Goal: Task Accomplishment & Management: Use online tool/utility

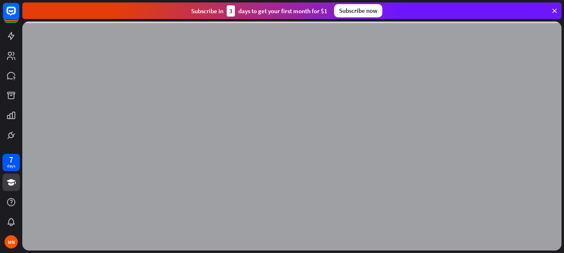
click at [554, 9] on icon at bounding box center [554, 10] width 7 height 7
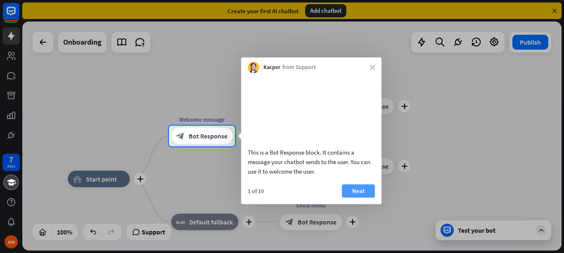
click at [363, 197] on button "Next" at bounding box center [358, 190] width 33 height 13
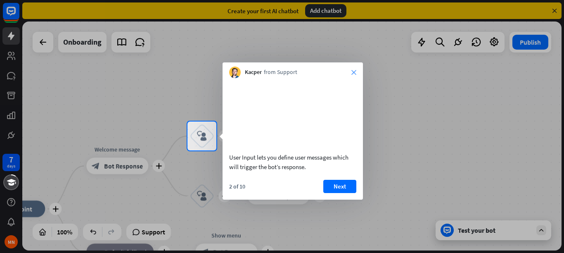
click at [354, 73] on icon "close" at bounding box center [353, 72] width 5 height 5
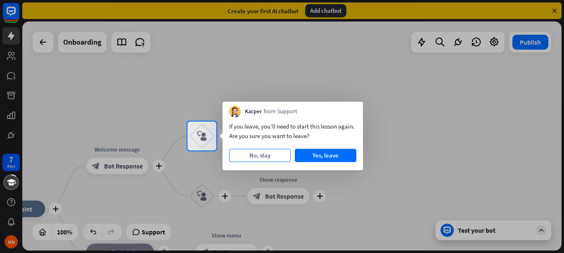
click at [268, 158] on button "No, stay" at bounding box center [260, 155] width 62 height 13
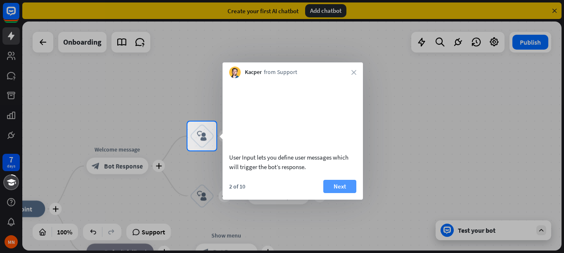
click at [342, 192] on button "Next" at bounding box center [339, 186] width 33 height 13
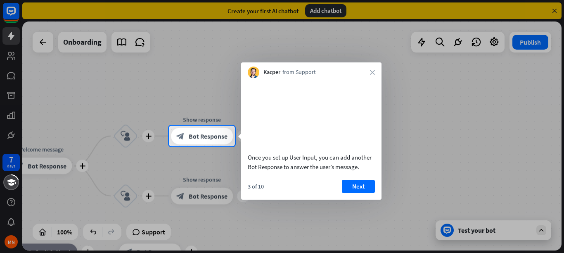
click at [342, 192] on button "Next" at bounding box center [358, 186] width 33 height 13
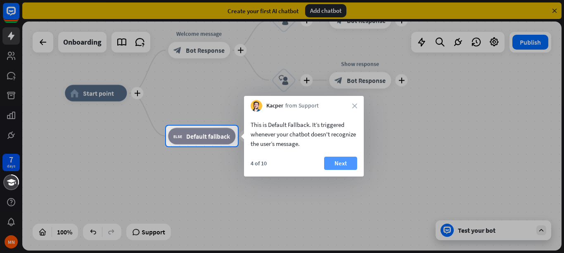
click at [341, 165] on button "Next" at bounding box center [340, 162] width 33 height 13
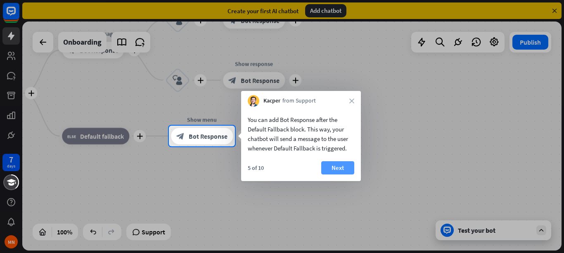
click at [341, 164] on button "Next" at bounding box center [337, 167] width 33 height 13
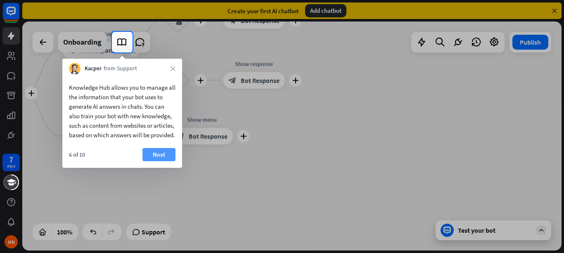
click at [147, 161] on button "Next" at bounding box center [158, 154] width 33 height 13
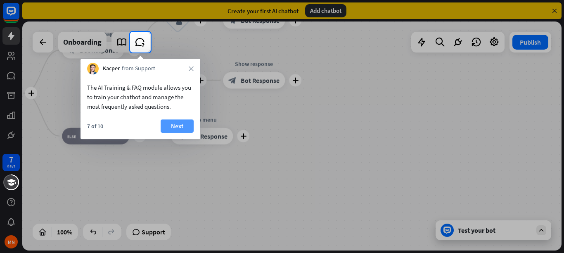
click at [171, 127] on button "Next" at bounding box center [177, 125] width 33 height 13
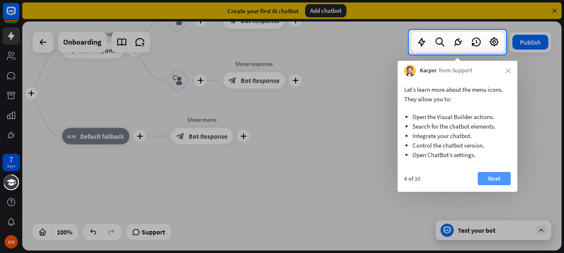
click at [492, 177] on button "Next" at bounding box center [494, 178] width 33 height 13
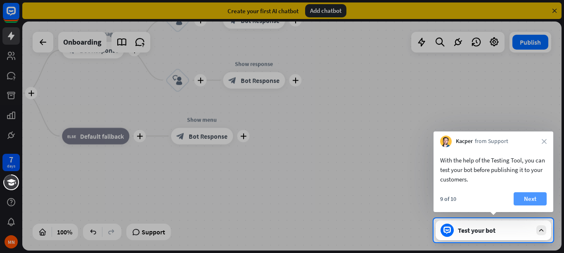
click at [526, 197] on button "Next" at bounding box center [530, 198] width 33 height 13
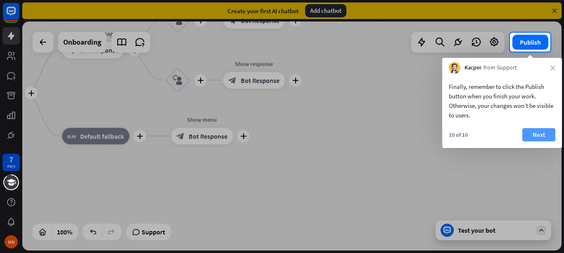
click at [547, 137] on button "Next" at bounding box center [538, 134] width 33 height 13
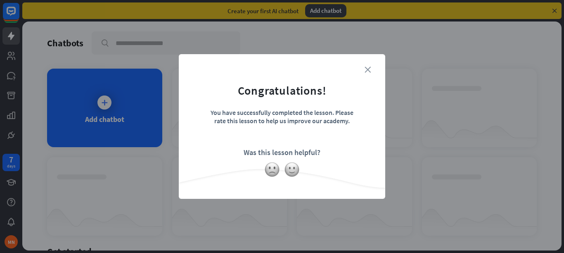
click at [368, 67] on icon "close" at bounding box center [368, 69] width 6 height 6
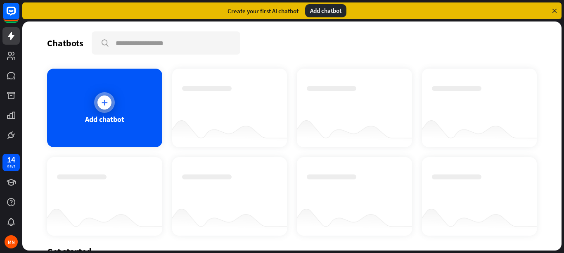
click at [104, 100] on icon at bounding box center [104, 102] width 8 height 8
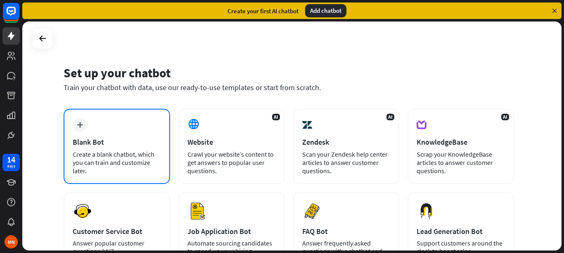
click at [81, 123] on icon "plus" at bounding box center [80, 125] width 6 height 6
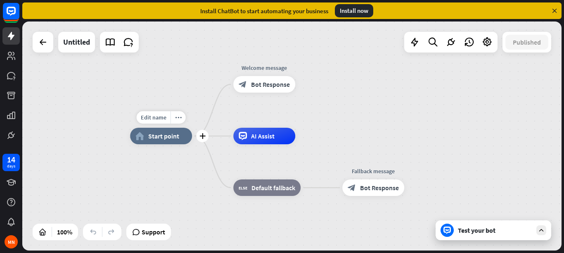
click at [147, 138] on div "home_2 Start point" at bounding box center [161, 136] width 62 height 17
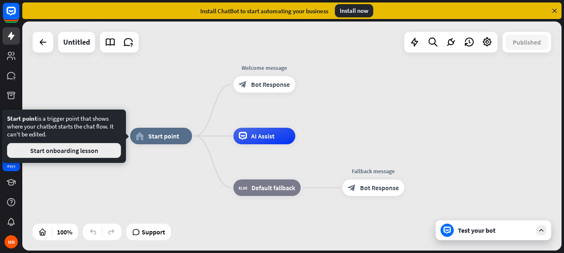
click at [95, 149] on button "Start onboarding lesson" at bounding box center [64, 150] width 114 height 15
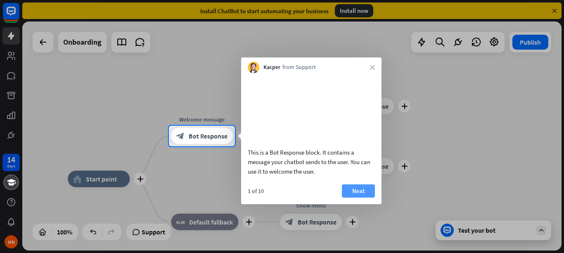
click at [359, 197] on button "Next" at bounding box center [358, 190] width 33 height 13
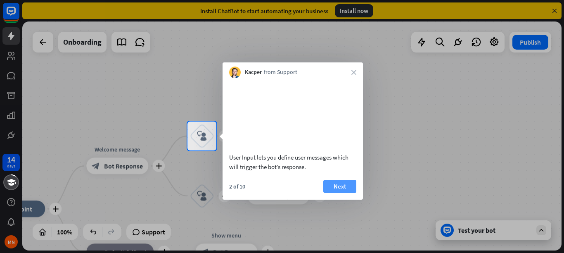
click at [355, 193] on button "Next" at bounding box center [339, 186] width 33 height 13
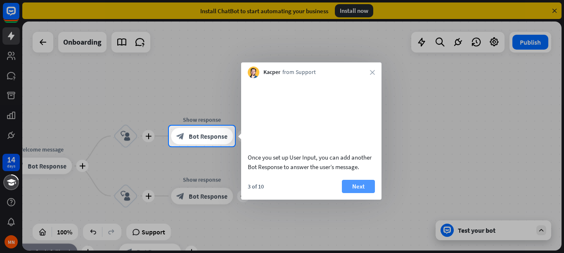
click at [352, 193] on button "Next" at bounding box center [358, 186] width 33 height 13
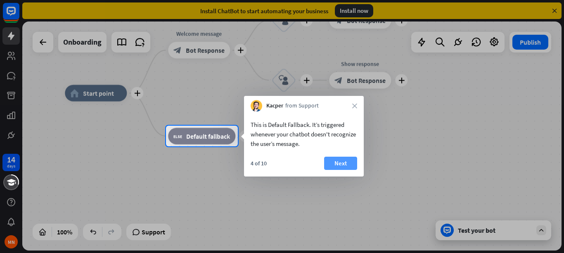
click at [332, 168] on button "Next" at bounding box center [340, 162] width 33 height 13
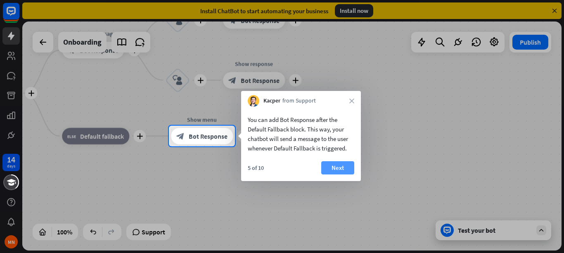
click at [326, 167] on button "Next" at bounding box center [337, 167] width 33 height 13
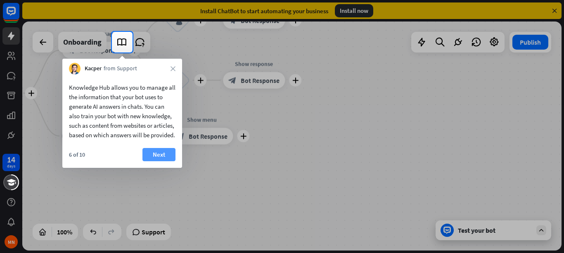
click at [163, 161] on button "Next" at bounding box center [158, 154] width 33 height 13
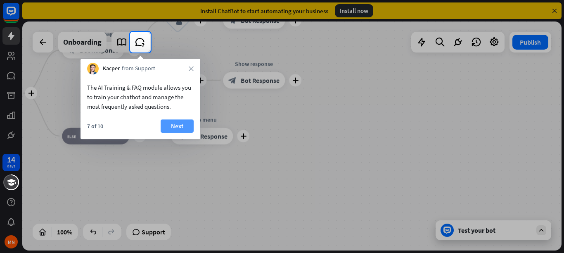
click at [177, 128] on button "Next" at bounding box center [177, 125] width 33 height 13
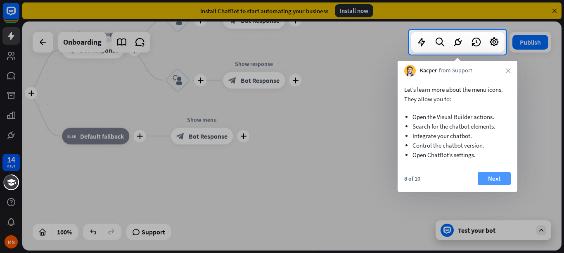
click at [505, 177] on button "Next" at bounding box center [494, 178] width 33 height 13
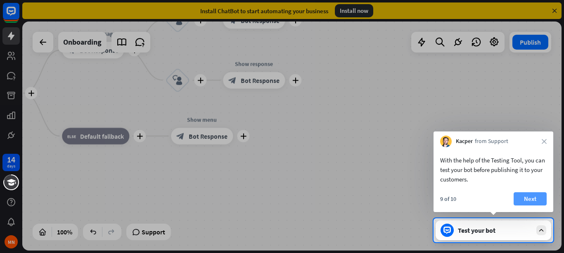
click at [525, 194] on button "Next" at bounding box center [530, 198] width 33 height 13
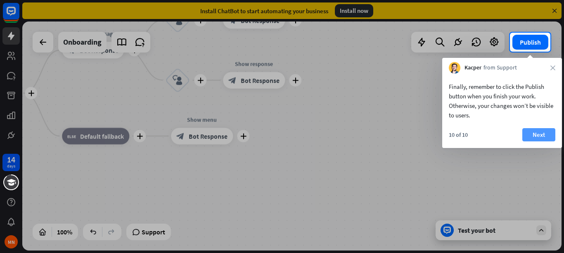
click at [537, 137] on button "Next" at bounding box center [538, 134] width 33 height 13
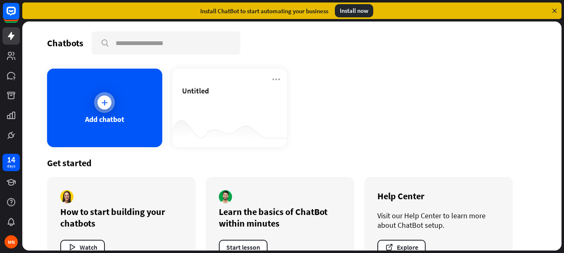
click at [116, 113] on div "Add chatbot" at bounding box center [104, 108] width 115 height 78
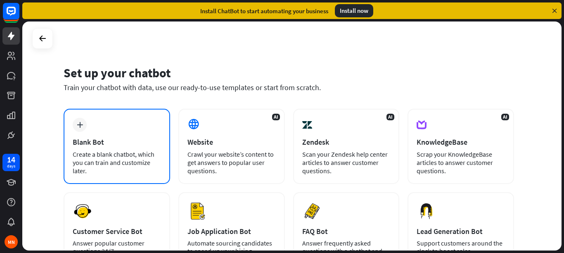
click at [115, 121] on div "plus Blank Bot Create a blank chatbot, which you can train and customize later." at bounding box center [117, 146] width 107 height 75
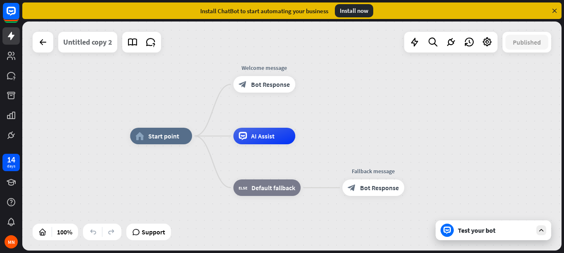
click at [97, 42] on div "Untitled copy 2" at bounding box center [87, 42] width 49 height 21
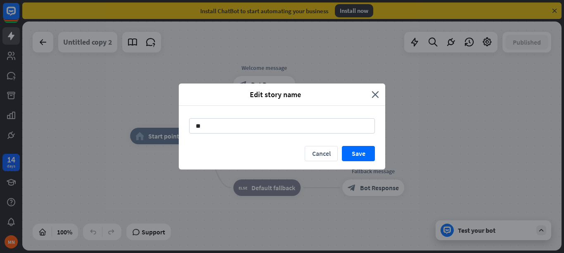
type input "*"
type input "**********"
click at [362, 153] on button "Save" at bounding box center [358, 153] width 33 height 15
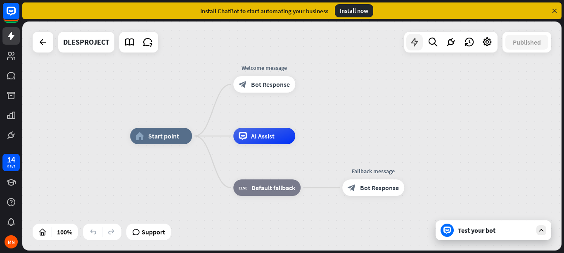
click at [412, 49] on div at bounding box center [414, 42] width 17 height 17
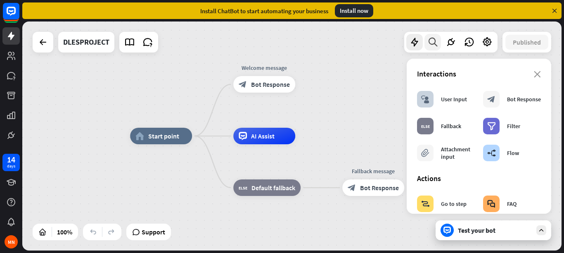
click at [436, 40] on icon at bounding box center [432, 42] width 11 height 11
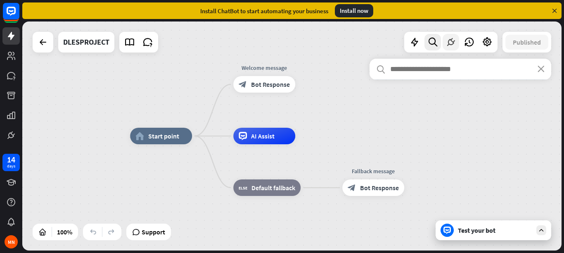
click at [452, 41] on icon at bounding box center [450, 42] width 11 height 11
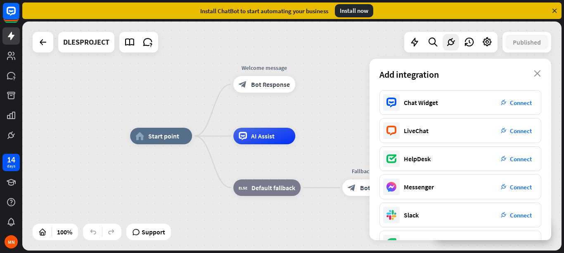
click at [384, 50] on div "home_2 Start point Welcome message block_bot_response Bot Response AI Assist bl…" at bounding box center [291, 135] width 539 height 229
click at [537, 75] on icon "close" at bounding box center [537, 73] width 7 height 7
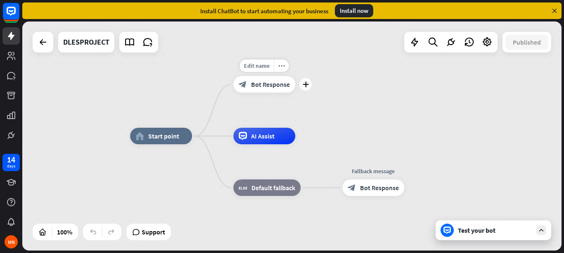
click at [254, 80] on div "block_bot_response Bot Response" at bounding box center [264, 84] width 62 height 17
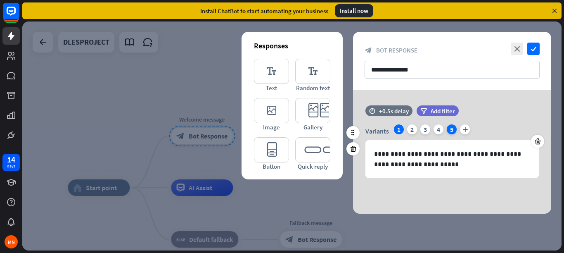
click at [452, 130] on div "5" at bounding box center [452, 129] width 10 height 10
click at [540, 143] on icon at bounding box center [538, 140] width 8 height 7
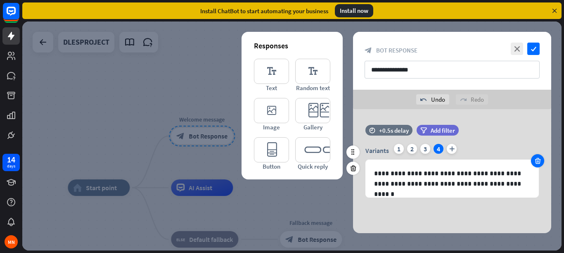
click at [541, 161] on icon at bounding box center [538, 160] width 8 height 7
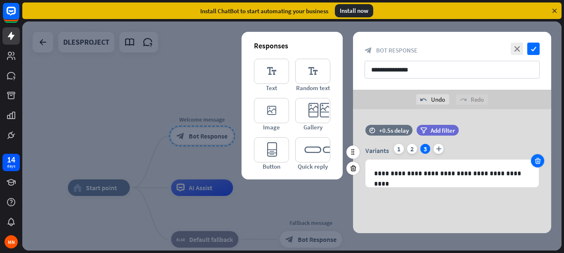
click at [541, 161] on icon at bounding box center [538, 160] width 8 height 7
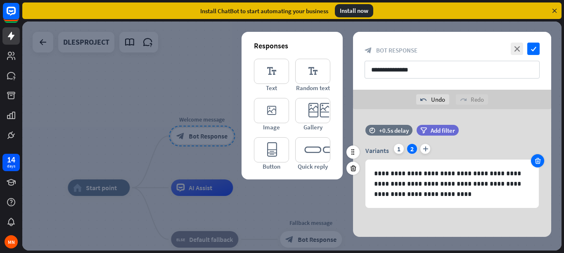
click at [541, 161] on icon at bounding box center [538, 160] width 8 height 7
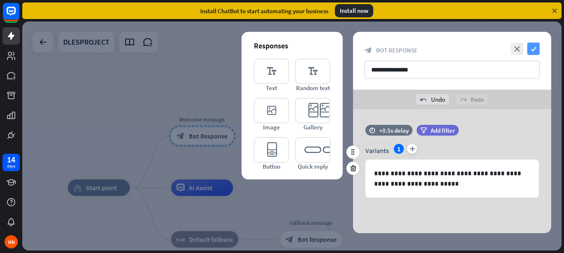
click at [533, 48] on icon "check" at bounding box center [533, 49] width 12 height 12
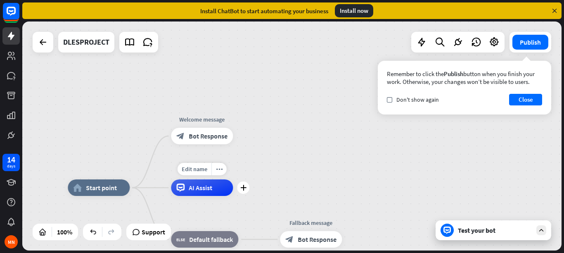
click at [206, 190] on span "AI Assist" at bounding box center [201, 187] width 24 height 8
click at [242, 190] on div "plus" at bounding box center [243, 187] width 12 height 12
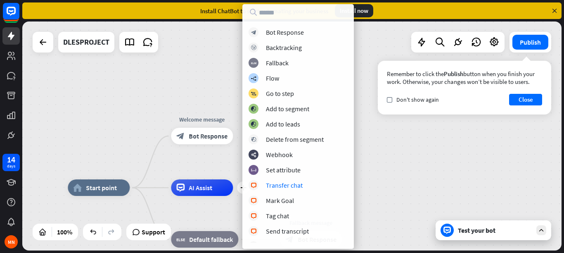
click at [139, 148] on div "home_2 Start point Welcome message block_bot_response Bot Response plus AI Assi…" at bounding box center [291, 135] width 539 height 229
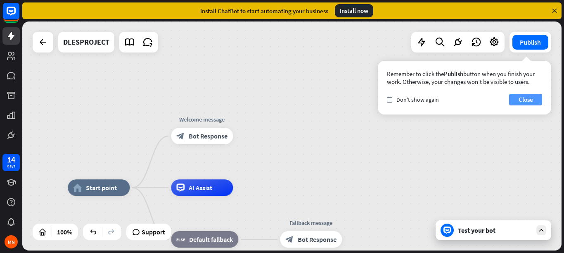
click at [530, 101] on button "Close" at bounding box center [525, 100] width 33 height 12
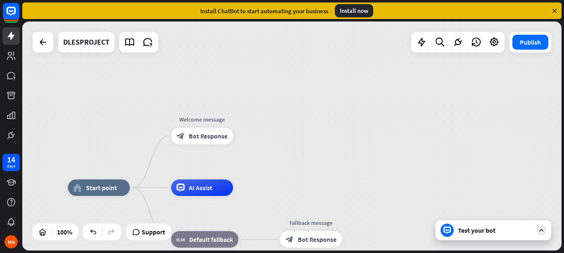
click at [503, 235] on div "Test your bot" at bounding box center [494, 230] width 116 height 20
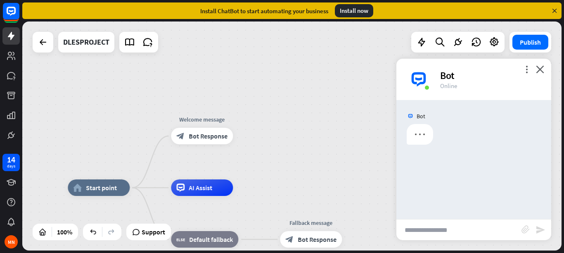
click at [412, 225] on input "text" at bounding box center [458, 229] width 125 height 21
type input "*****"
click at [540, 229] on icon "send" at bounding box center [540, 230] width 10 height 10
click at [540, 71] on icon "close" at bounding box center [540, 69] width 8 height 8
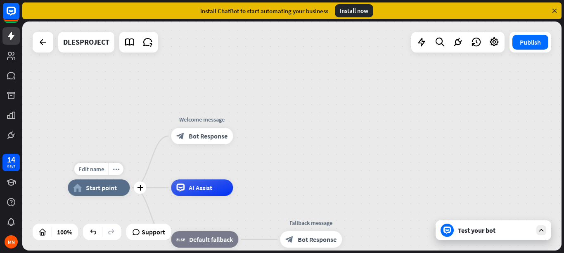
click at [130, 193] on div "Edit name more_horiz plus home_2 Start point" at bounding box center [99, 187] width 62 height 17
